Goal: Task Accomplishment & Management: Complete application form

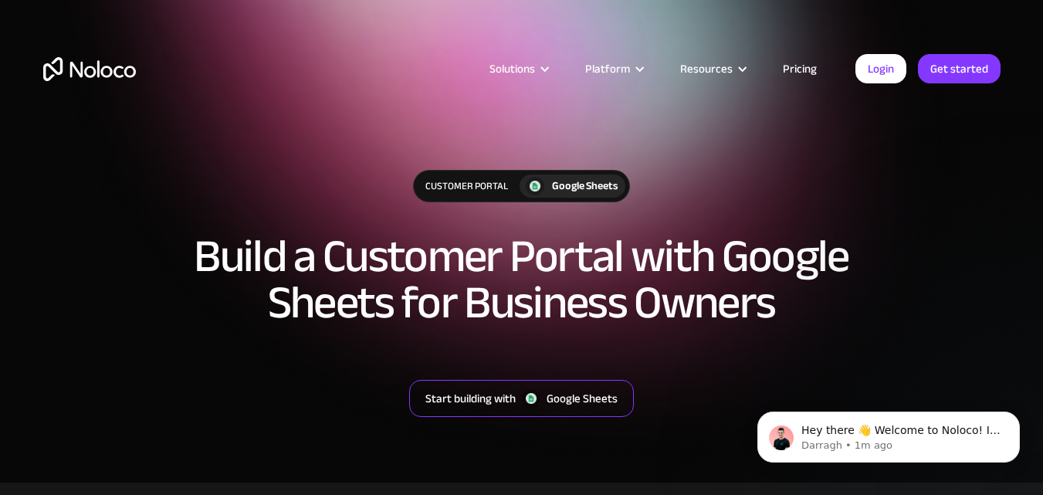
click at [564, 397] on div "Google Sheets" at bounding box center [582, 398] width 71 height 20
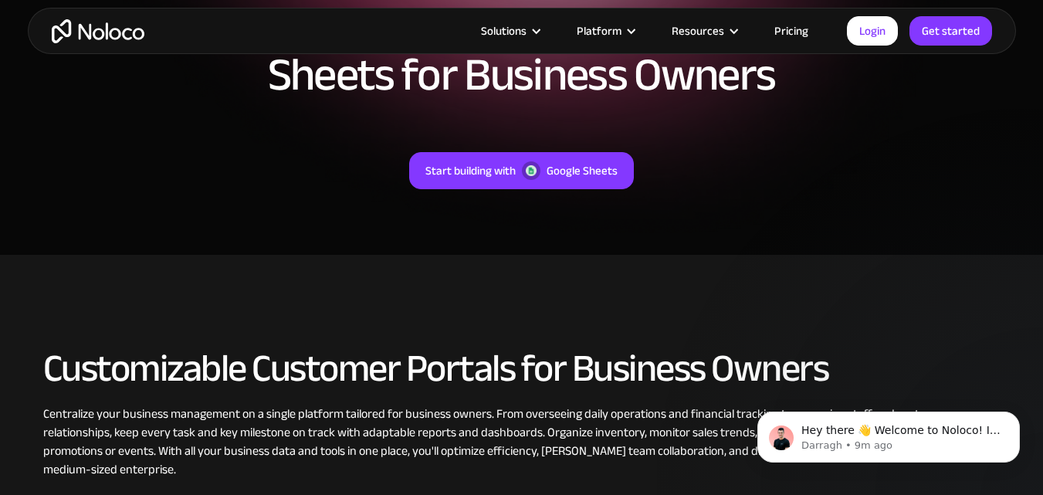
scroll to position [154, 0]
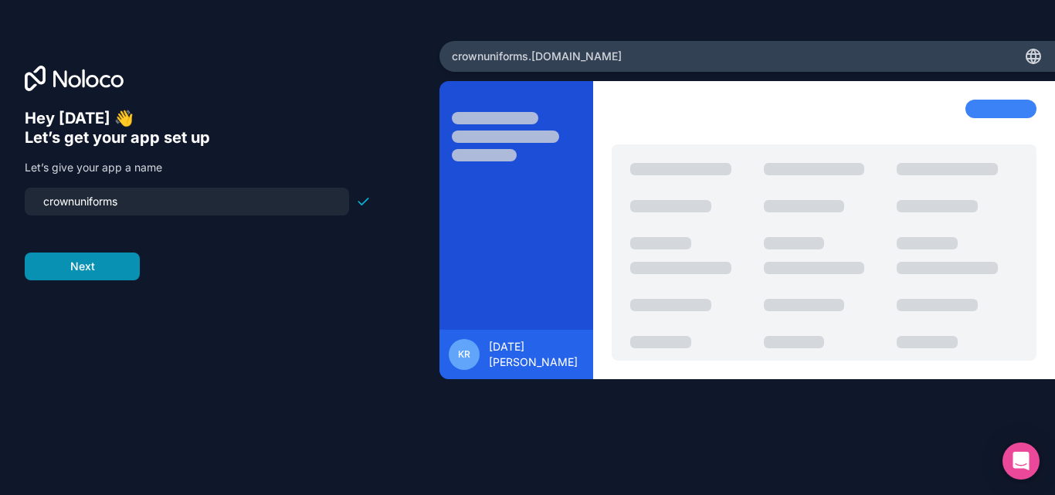
click at [102, 271] on button "Next" at bounding box center [82, 267] width 115 height 28
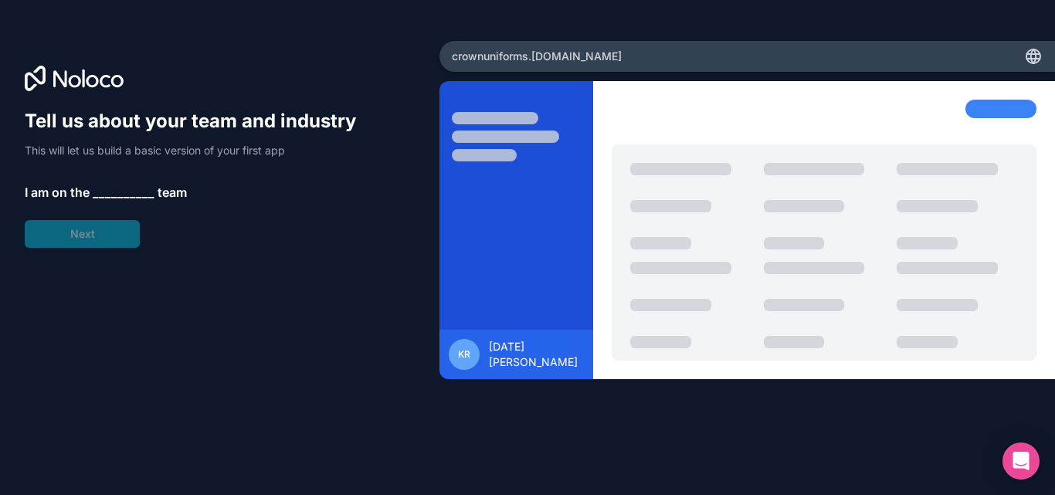
click at [131, 173] on div "Tell us about your team and industry This will let us build a basic version of …" at bounding box center [198, 178] width 346 height 139
click at [123, 193] on span "__________" at bounding box center [124, 192] width 62 height 19
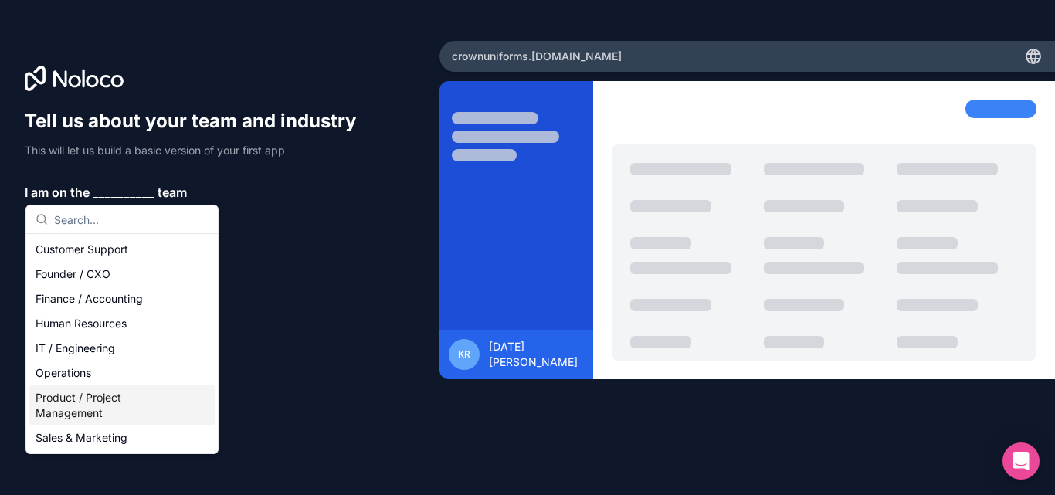
click at [117, 419] on div "Product / Project Management" at bounding box center [121, 405] width 185 height 40
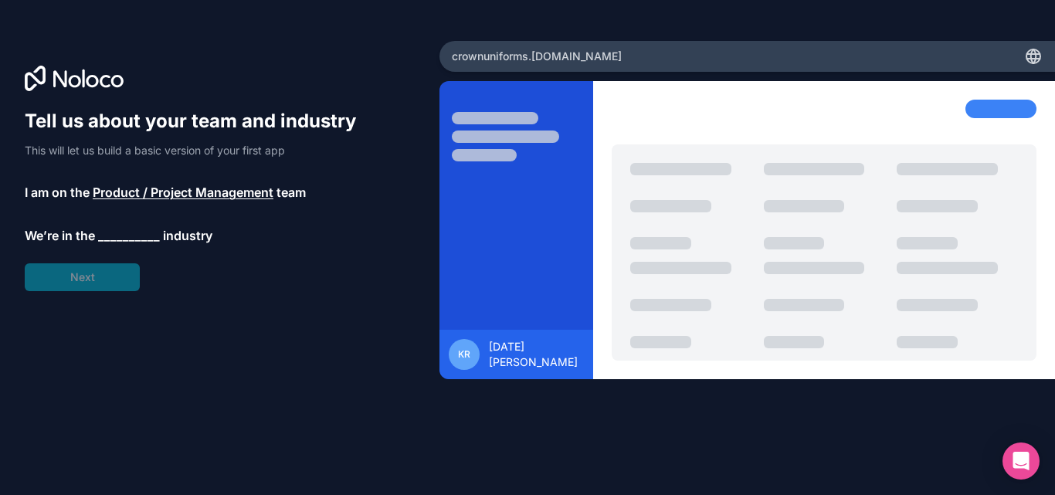
click at [127, 225] on div "Tell us about your team and industry This will let us build a basic version of …" at bounding box center [198, 200] width 346 height 182
click at [129, 228] on span "__________" at bounding box center [129, 235] width 62 height 19
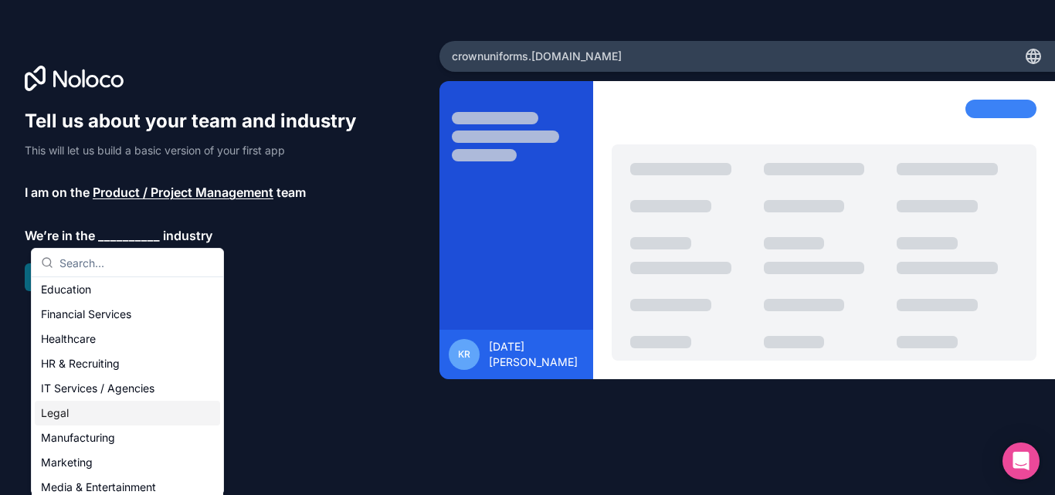
scroll to position [154, 0]
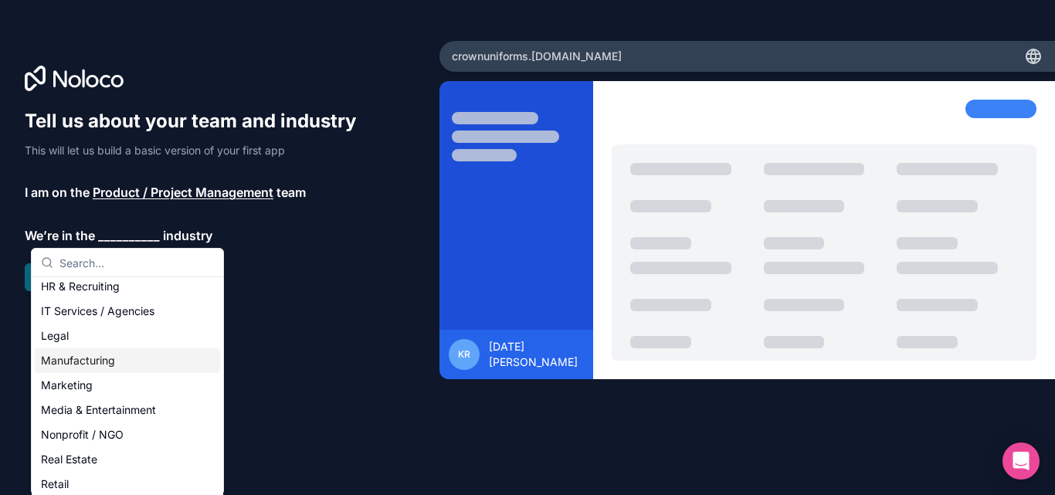
click at [123, 365] on div "Manufacturing" at bounding box center [127, 360] width 185 height 25
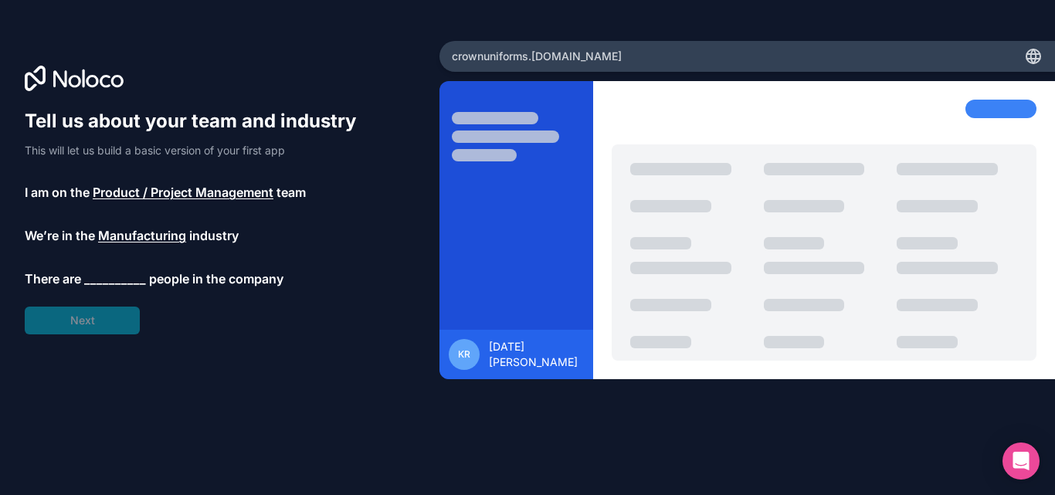
click at [107, 280] on span "__________" at bounding box center [115, 279] width 62 height 19
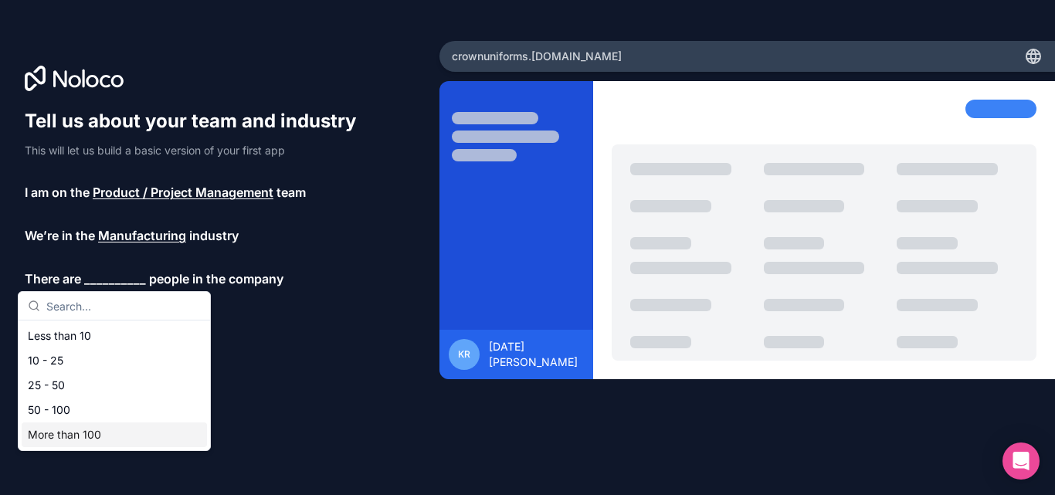
click at [87, 439] on div "More than 100" at bounding box center [114, 434] width 185 height 25
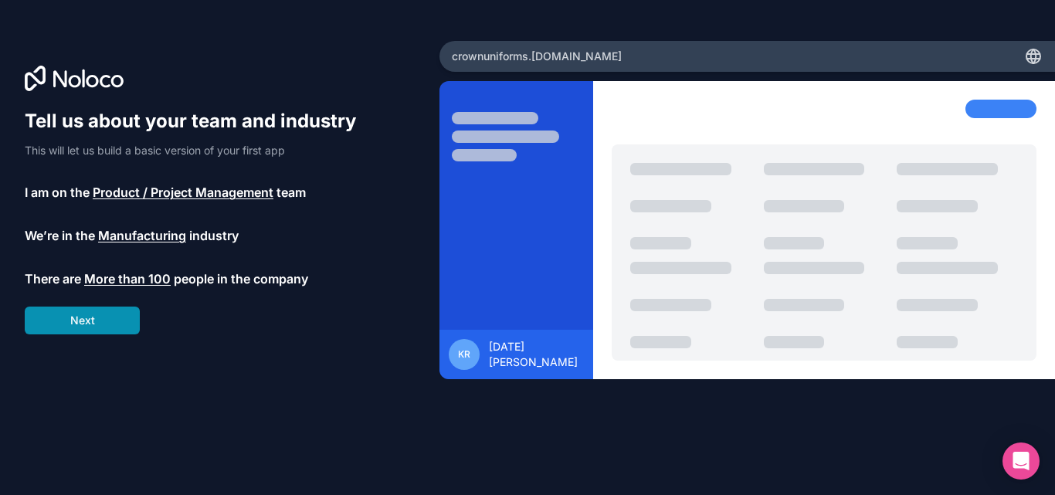
click at [92, 331] on button "Next" at bounding box center [82, 321] width 115 height 28
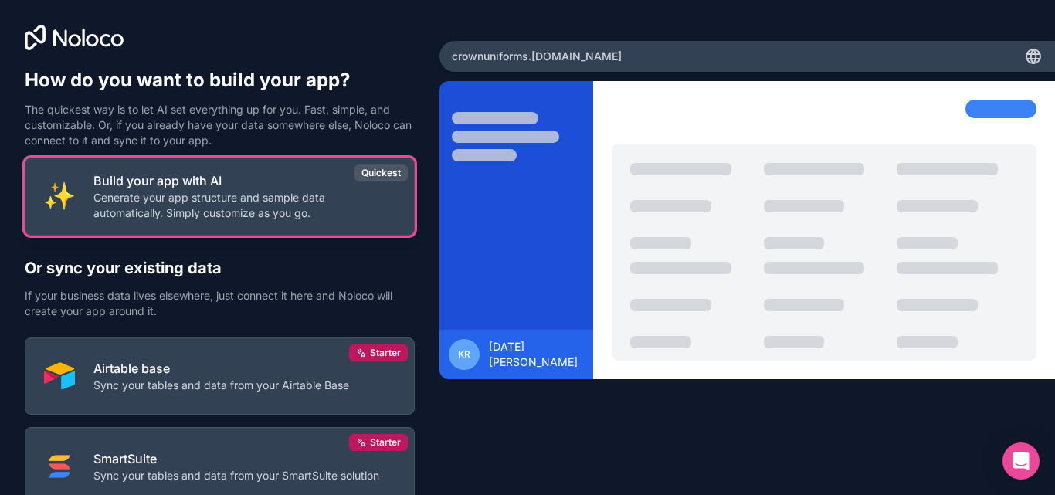
click at [198, 195] on p "Generate your app structure and sample data automatically. Simply customize as …" at bounding box center [244, 205] width 302 height 31
click at [389, 175] on div "Quickest" at bounding box center [381, 173] width 53 height 17
click at [203, 204] on p "Generate your app structure and sample data automatically. Simply customize as …" at bounding box center [244, 205] width 302 height 31
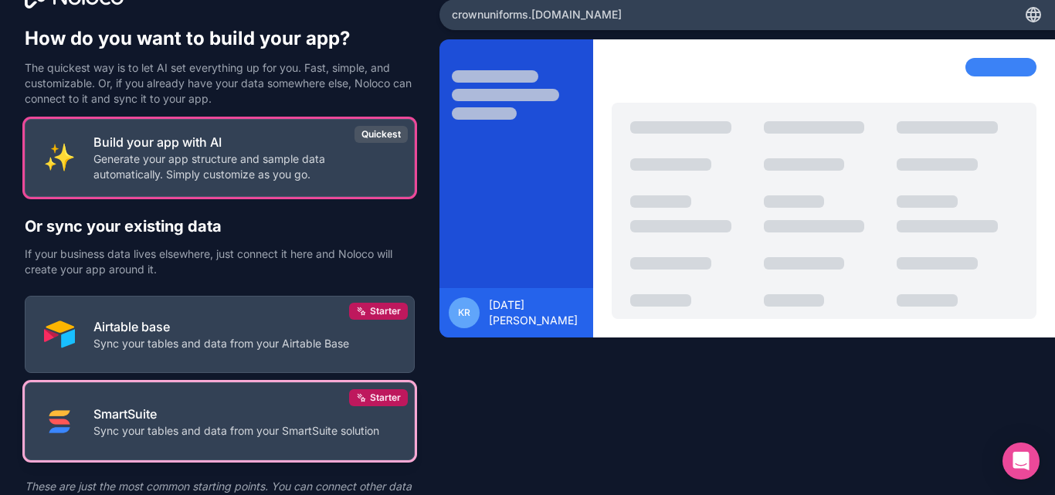
scroll to position [115, 0]
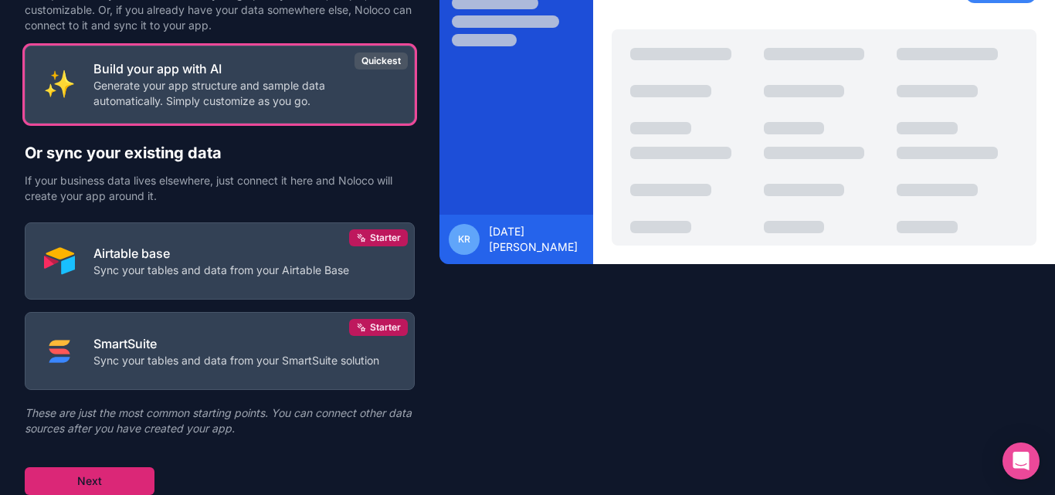
click at [108, 473] on button "Next" at bounding box center [90, 481] width 130 height 28
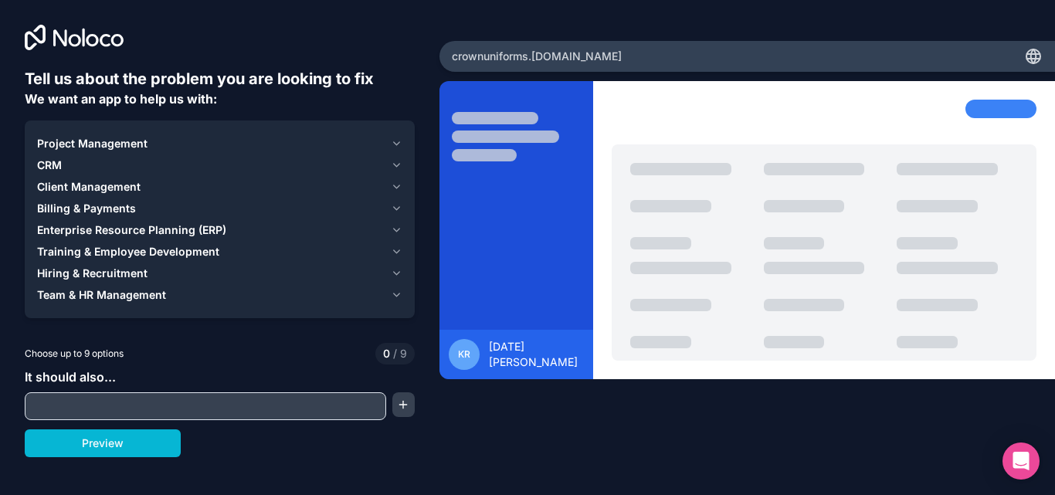
click at [88, 141] on span "Project Management" at bounding box center [92, 143] width 110 height 15
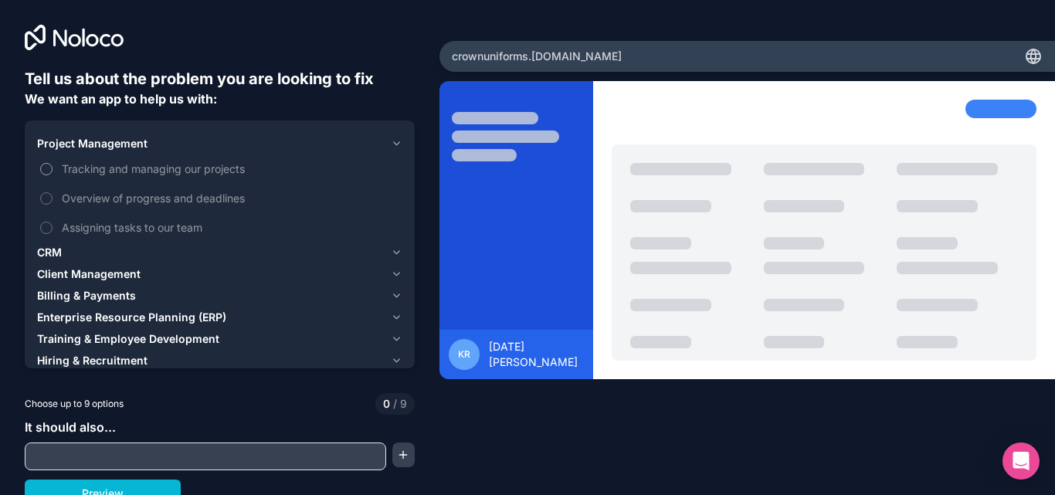
click at [70, 167] on span "Tracking and managing our projects" at bounding box center [231, 169] width 338 height 16
click at [53, 167] on button "Tracking and managing our projects" at bounding box center [46, 169] width 12 height 12
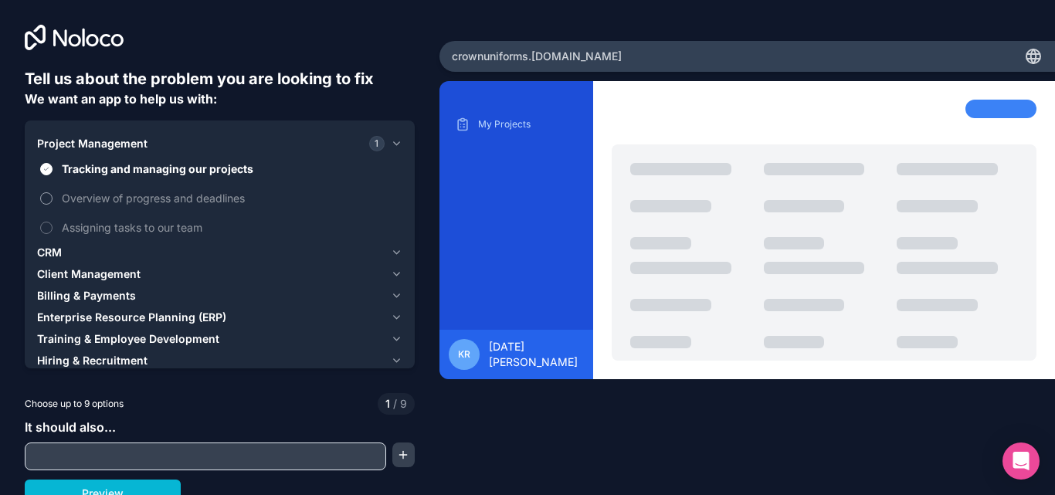
click at [182, 201] on span "Overview of progress and deadlines" at bounding box center [231, 198] width 338 height 16
click at [53, 201] on button "Overview of progress and deadlines" at bounding box center [46, 198] width 12 height 12
click at [171, 233] on span "Assigning tasks to our team" at bounding box center [231, 227] width 338 height 16
click at [53, 233] on button "Assigning tasks to our team" at bounding box center [46, 228] width 12 height 12
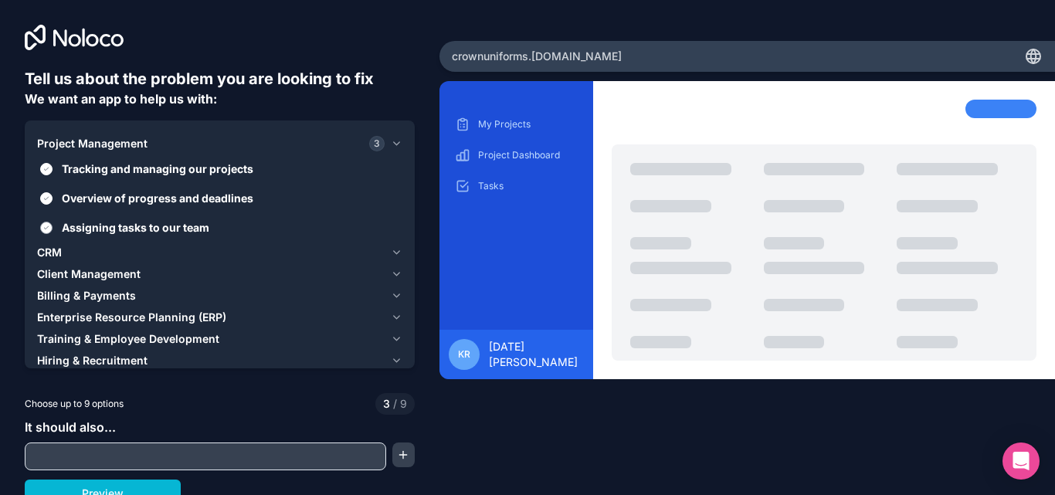
scroll to position [12, 0]
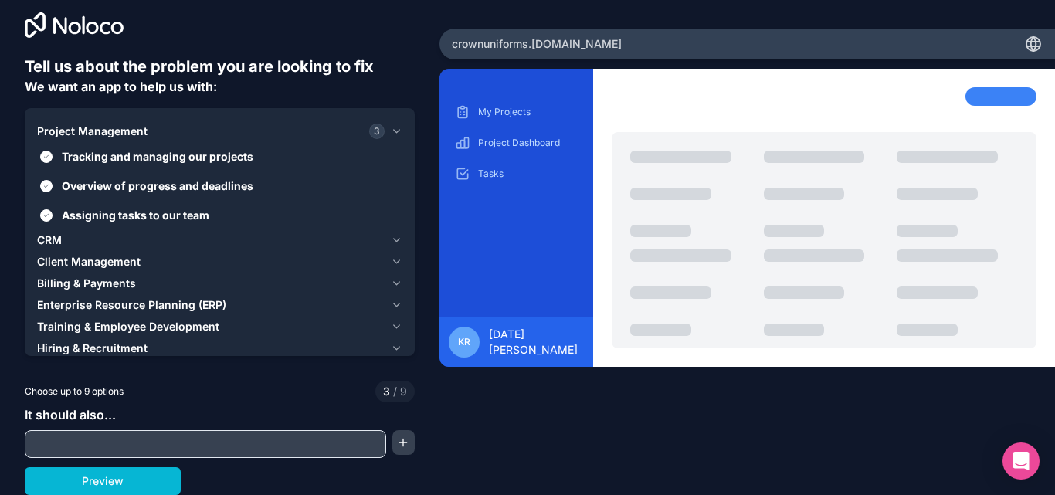
click at [120, 437] on input "text" at bounding box center [206, 444] width 354 height 22
type input "M"
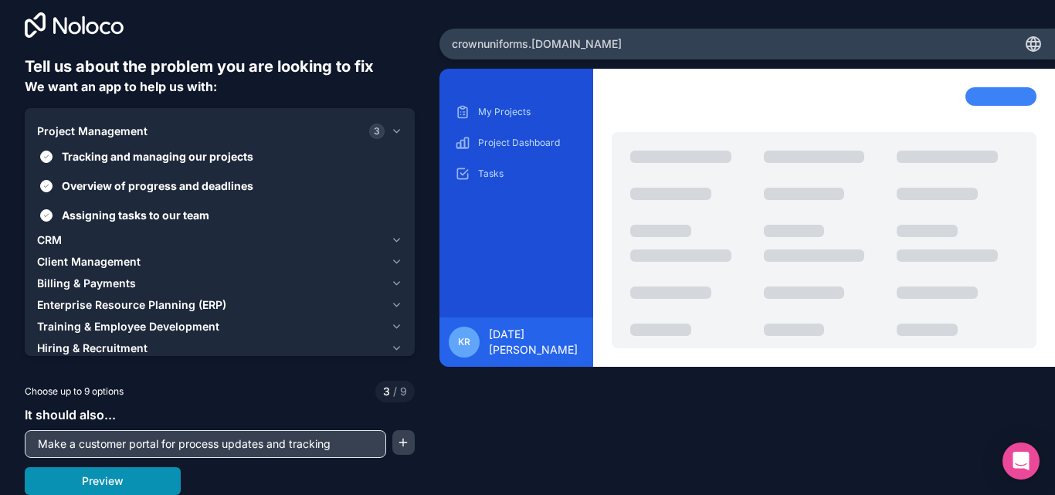
type input "Make a customer portal for process updates and tracking"
click at [93, 479] on button "Preview" at bounding box center [103, 481] width 156 height 28
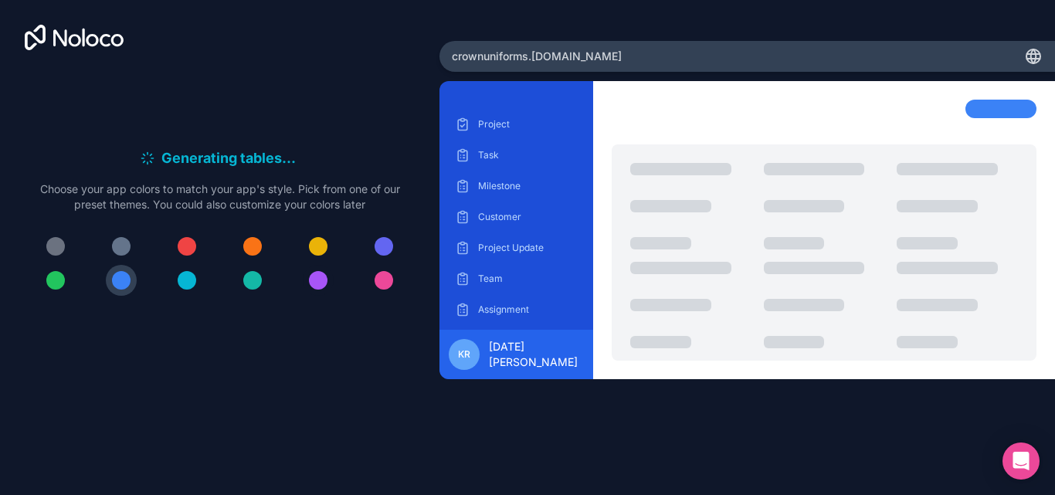
click at [314, 287] on div at bounding box center [318, 280] width 19 height 19
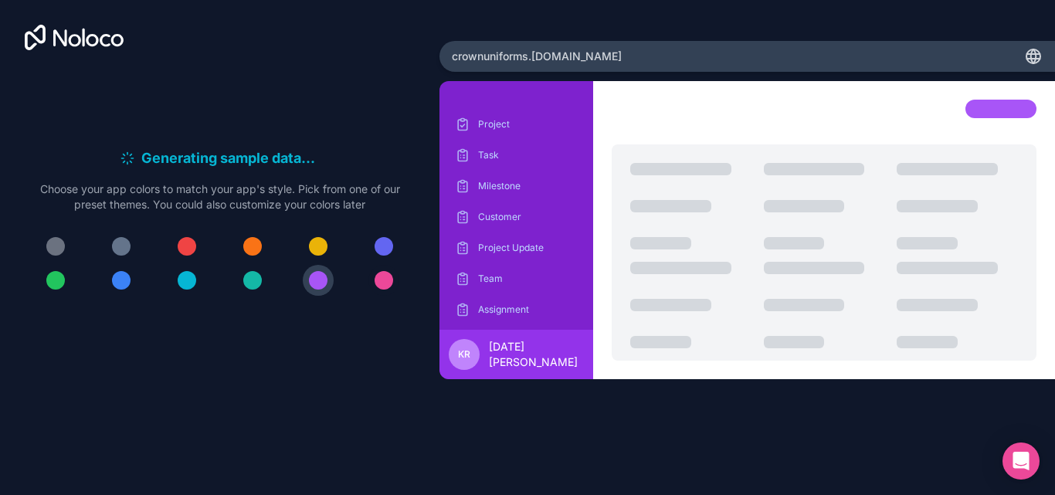
click at [388, 283] on div at bounding box center [384, 280] width 19 height 19
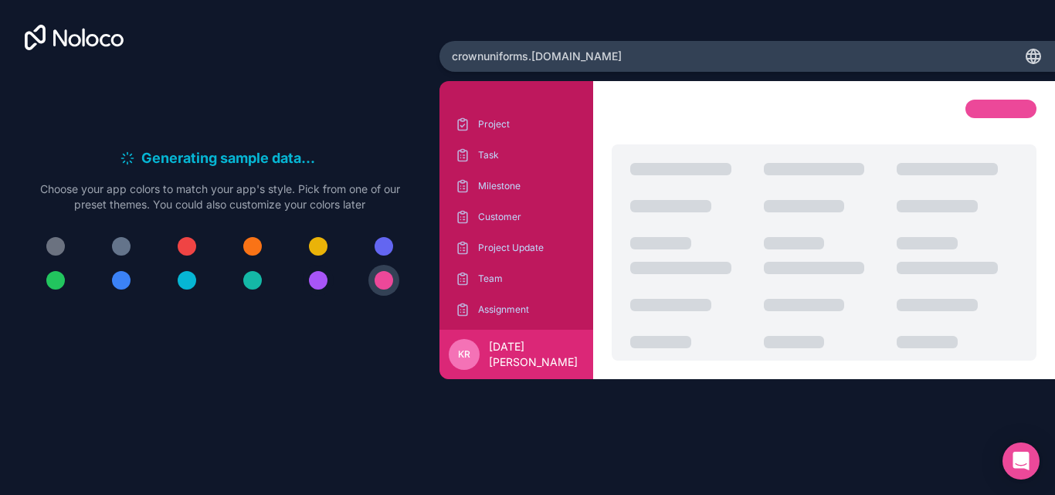
click at [331, 287] on button at bounding box center [318, 280] width 31 height 31
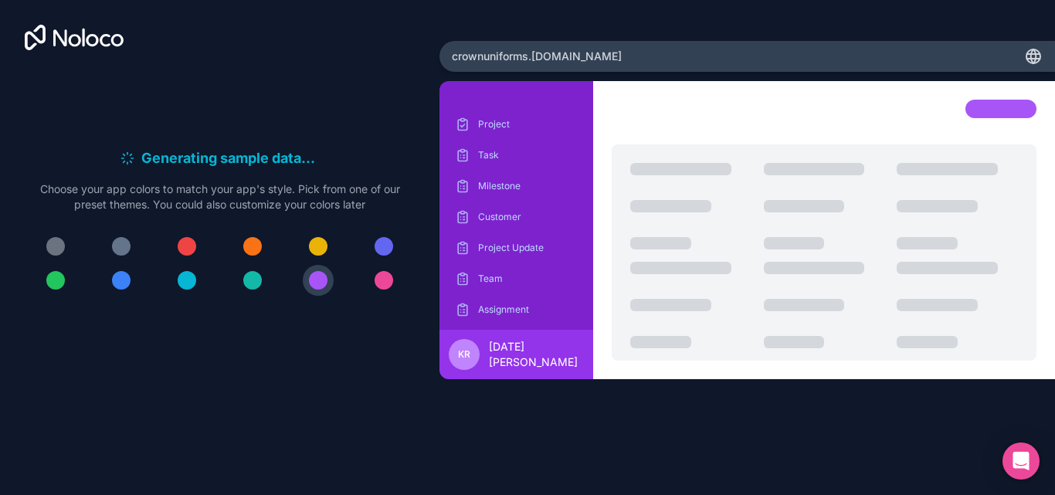
click at [116, 286] on div at bounding box center [121, 280] width 19 height 19
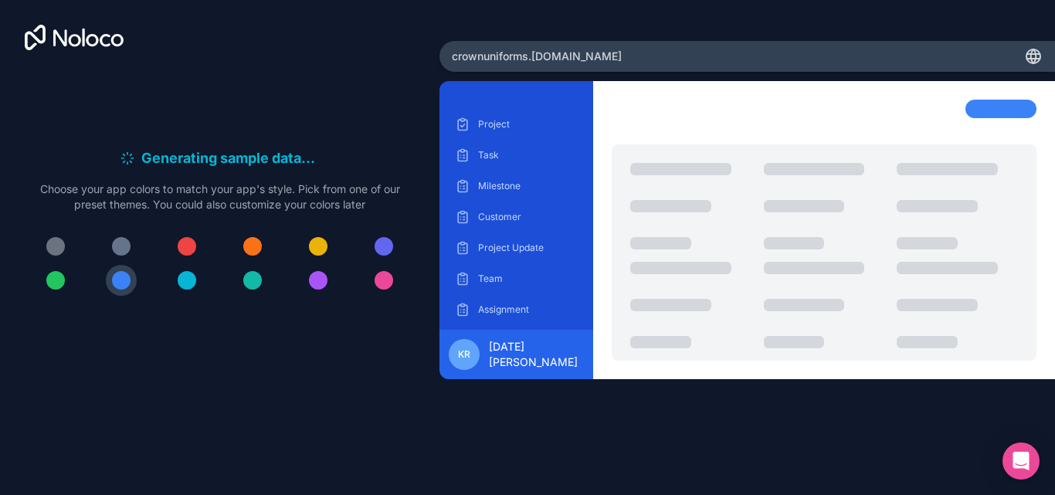
click at [55, 283] on div at bounding box center [55, 280] width 19 height 19
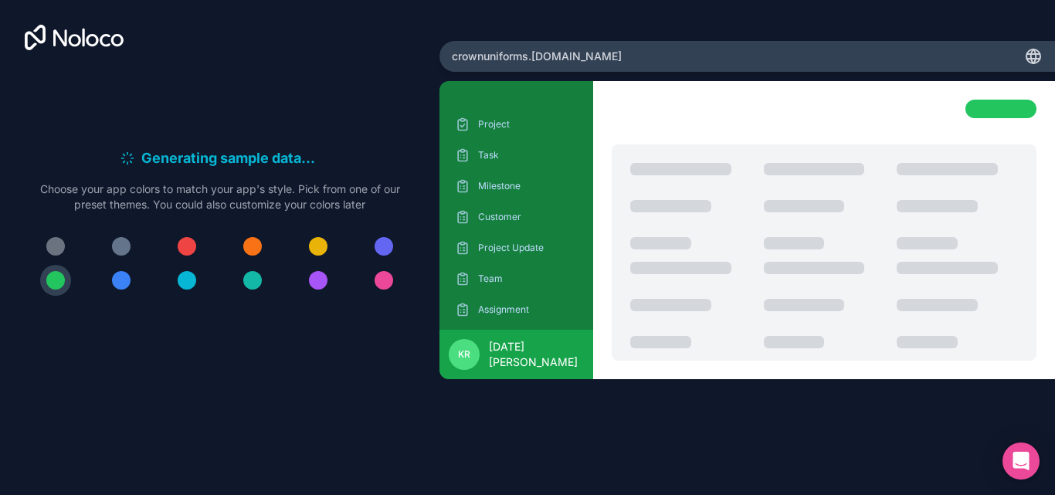
click at [125, 286] on div at bounding box center [121, 280] width 19 height 19
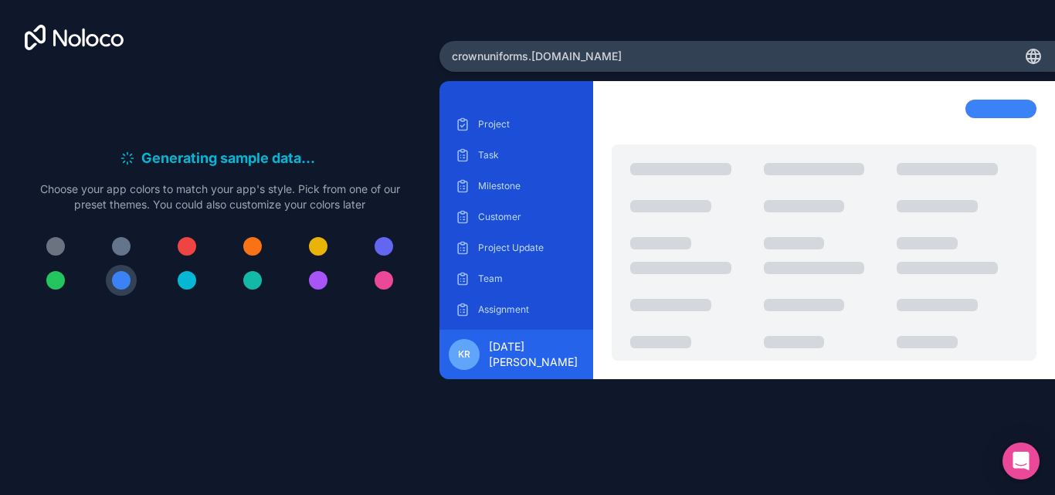
click at [190, 288] on div at bounding box center [187, 280] width 19 height 19
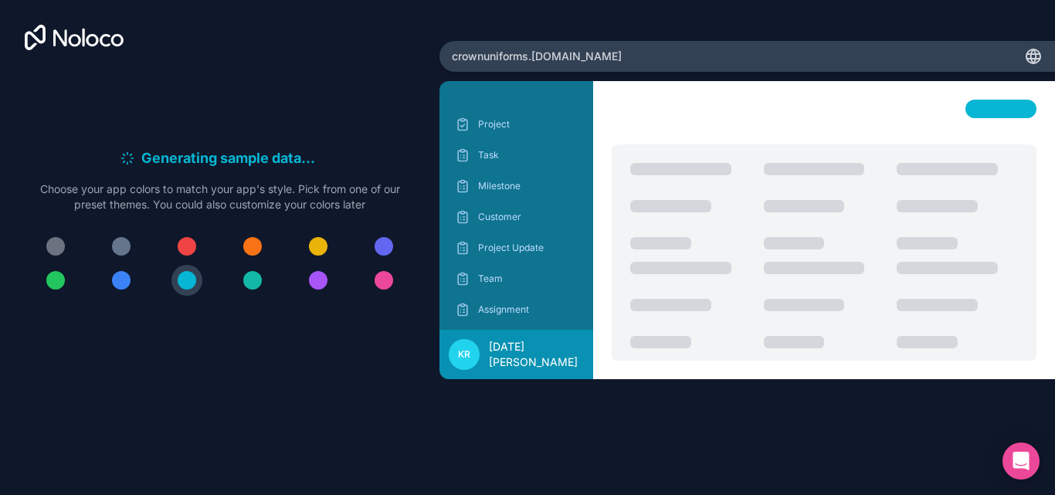
click at [117, 287] on div at bounding box center [121, 280] width 19 height 19
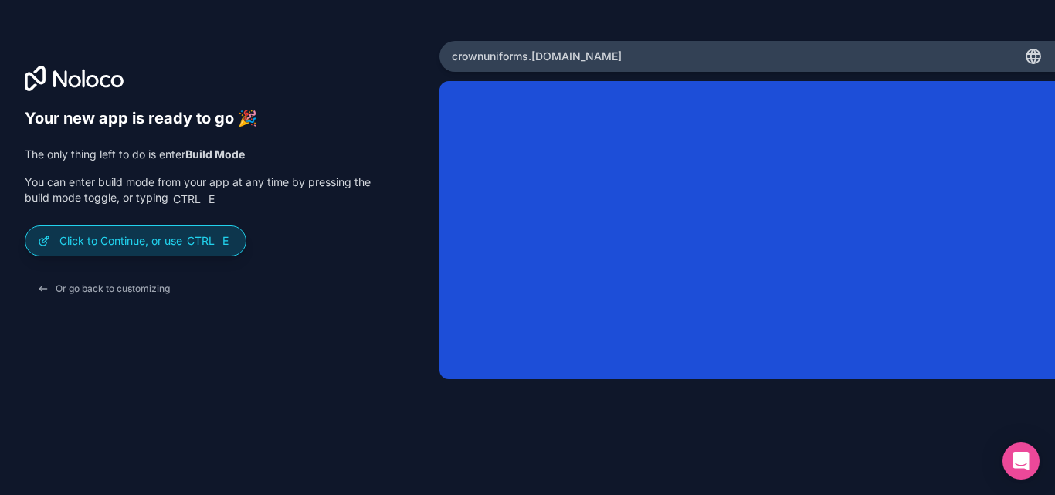
click at [167, 245] on p "Click to Continue, or use Ctrl E" at bounding box center [146, 240] width 174 height 15
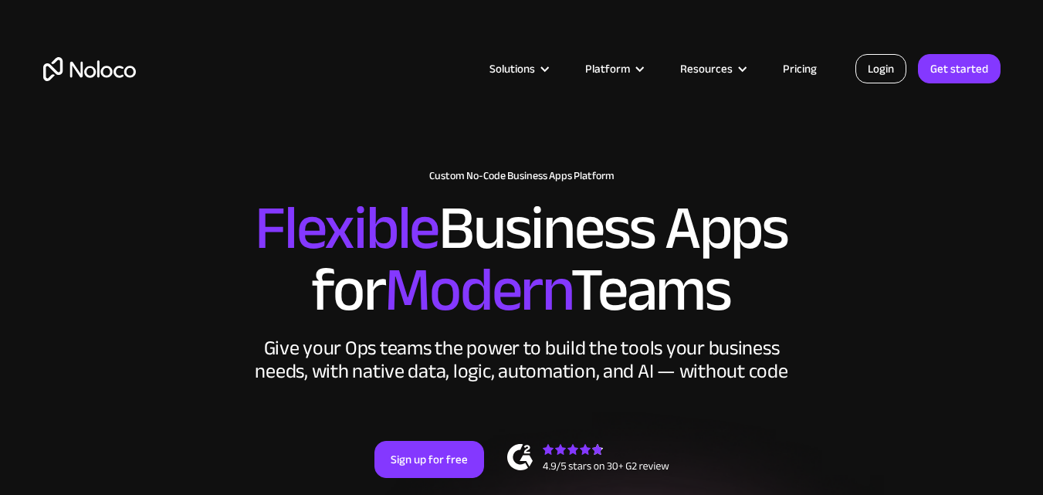
click at [882, 60] on link "Login" at bounding box center [881, 68] width 51 height 29
